Goal: Transaction & Acquisition: Purchase product/service

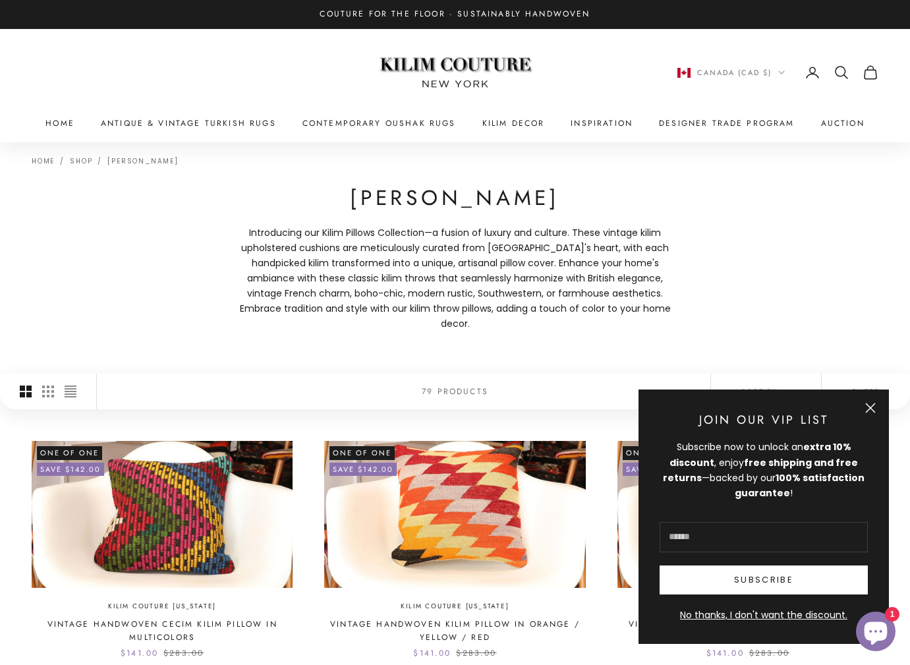
click at [869, 406] on button "Close" at bounding box center [870, 407] width 11 height 11
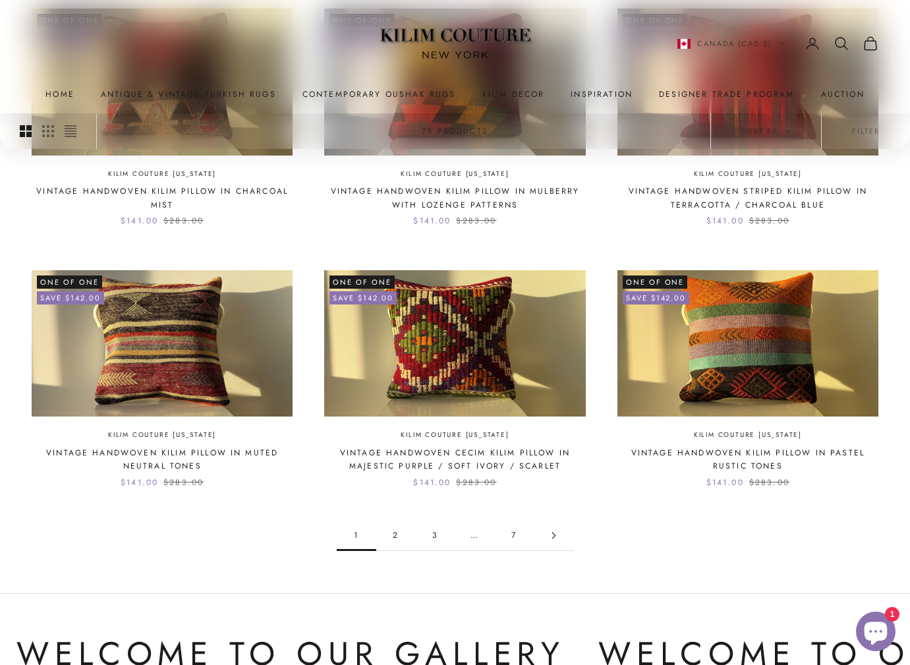
scroll to position [973, 0]
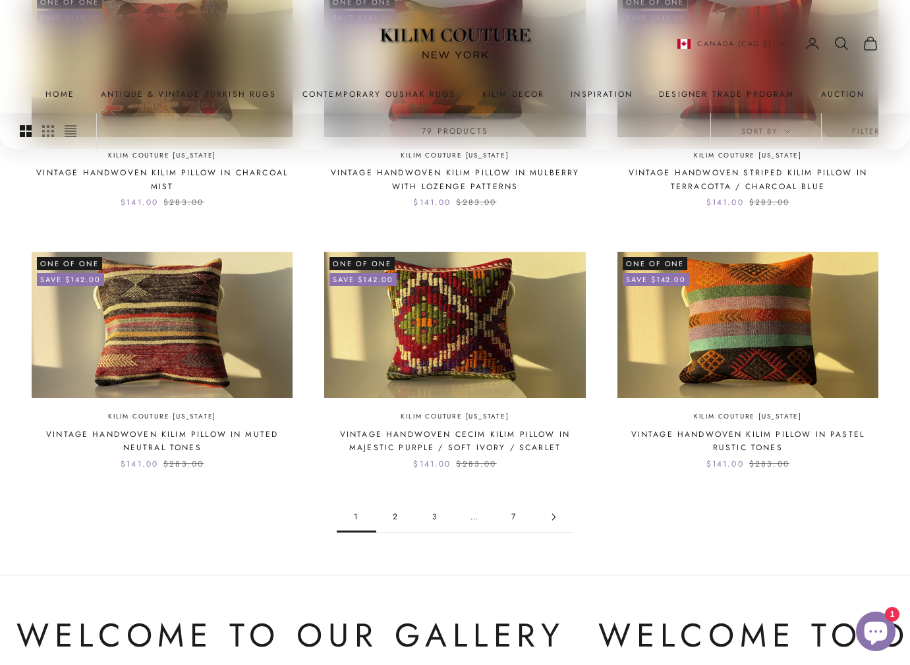
click at [398, 502] on link "2" at bounding box center [396, 517] width 40 height 30
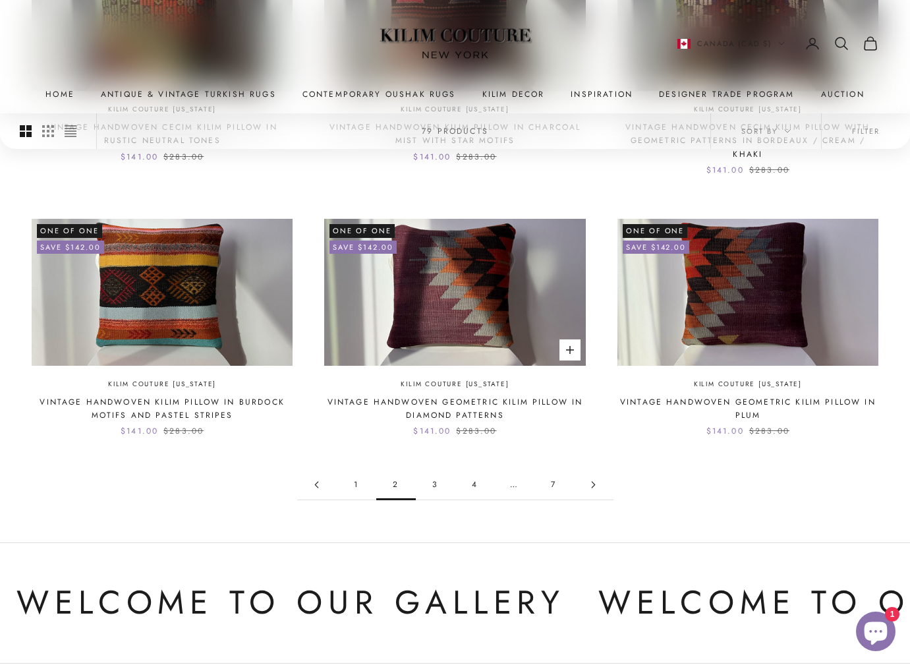
scroll to position [1062, 0]
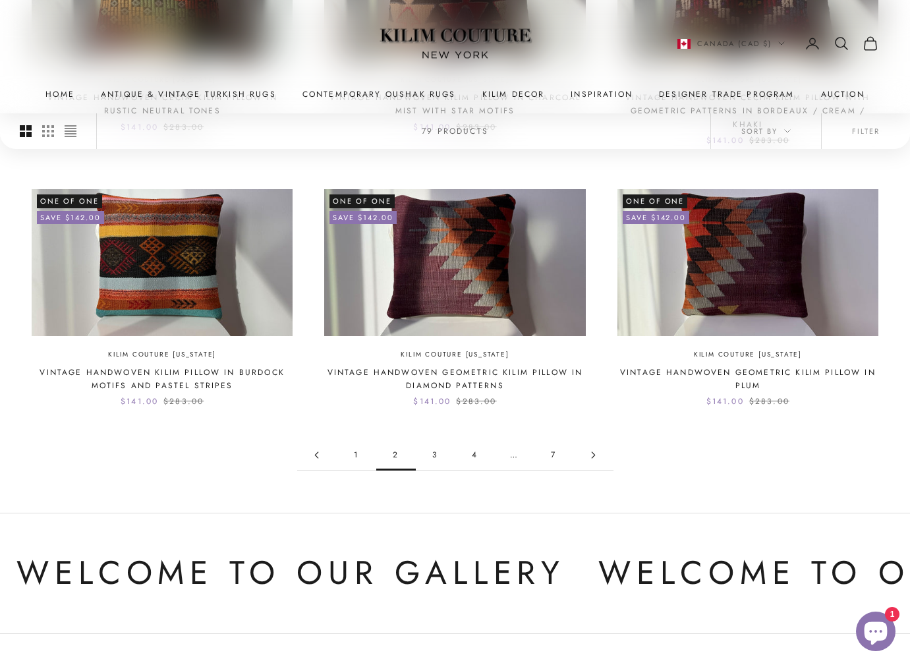
click at [435, 440] on link "3" at bounding box center [436, 455] width 40 height 30
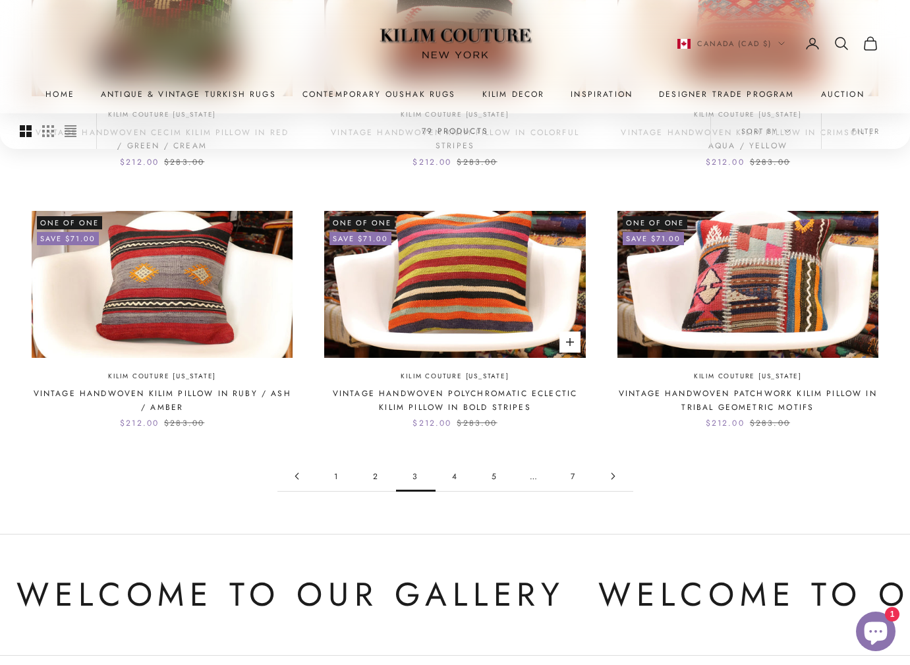
scroll to position [1027, 0]
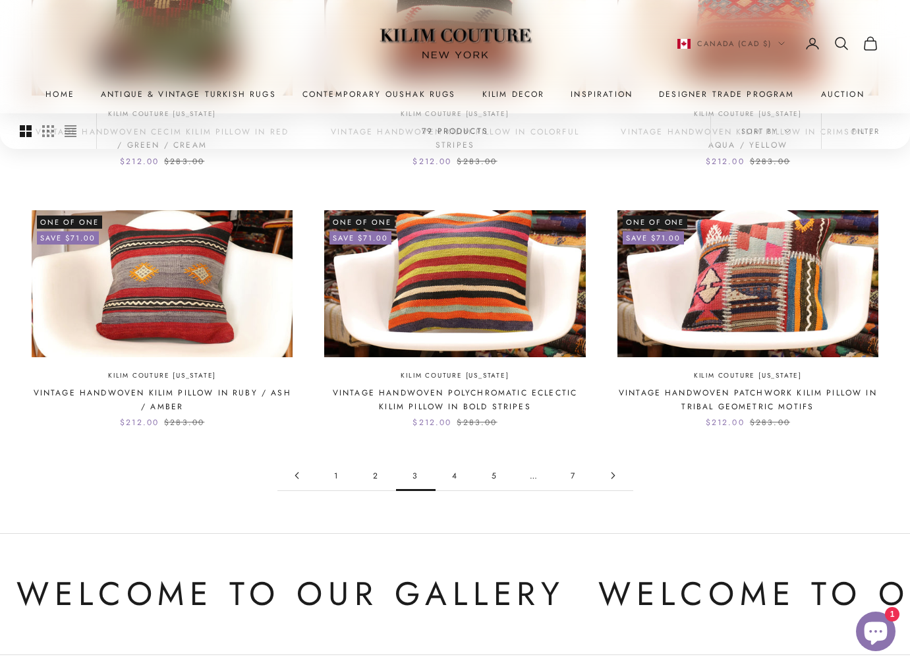
click at [451, 460] on link "4" at bounding box center [455, 475] width 40 height 30
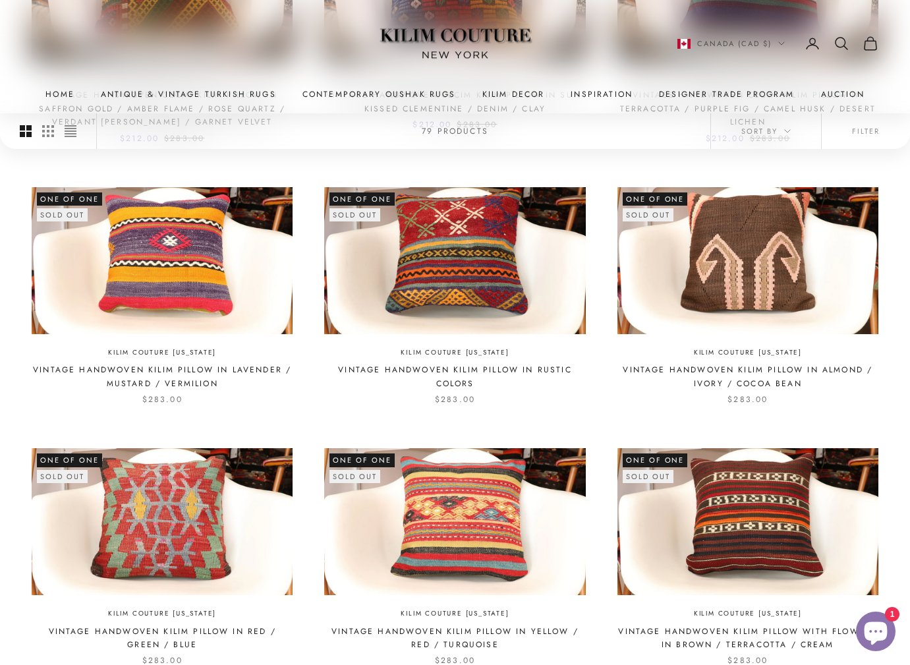
scroll to position [882, 0]
